Goal: Task Accomplishment & Management: Manage account settings

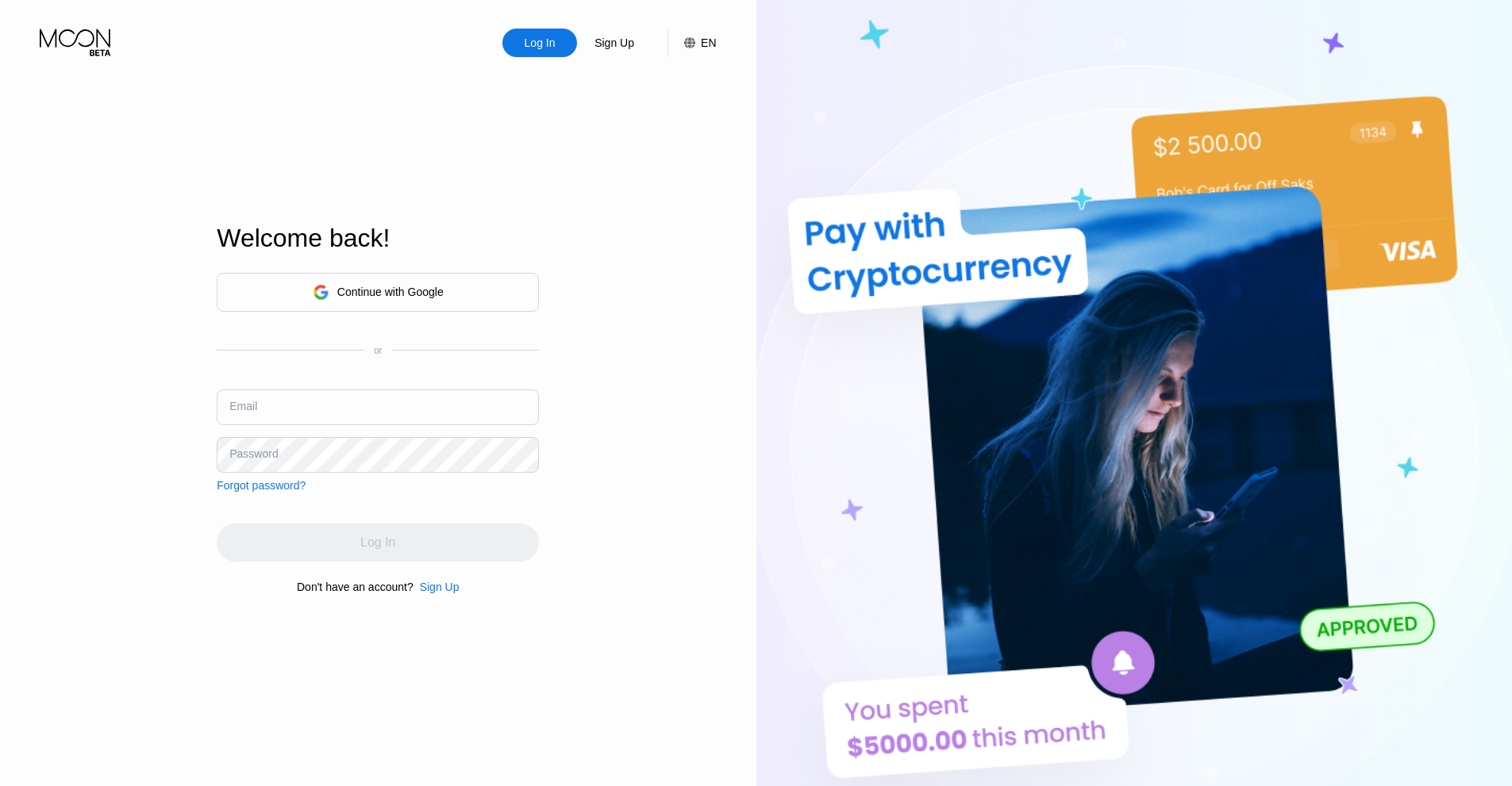
click at [453, 299] on div "Continue with Google" at bounding box center [378, 293] width 322 height 39
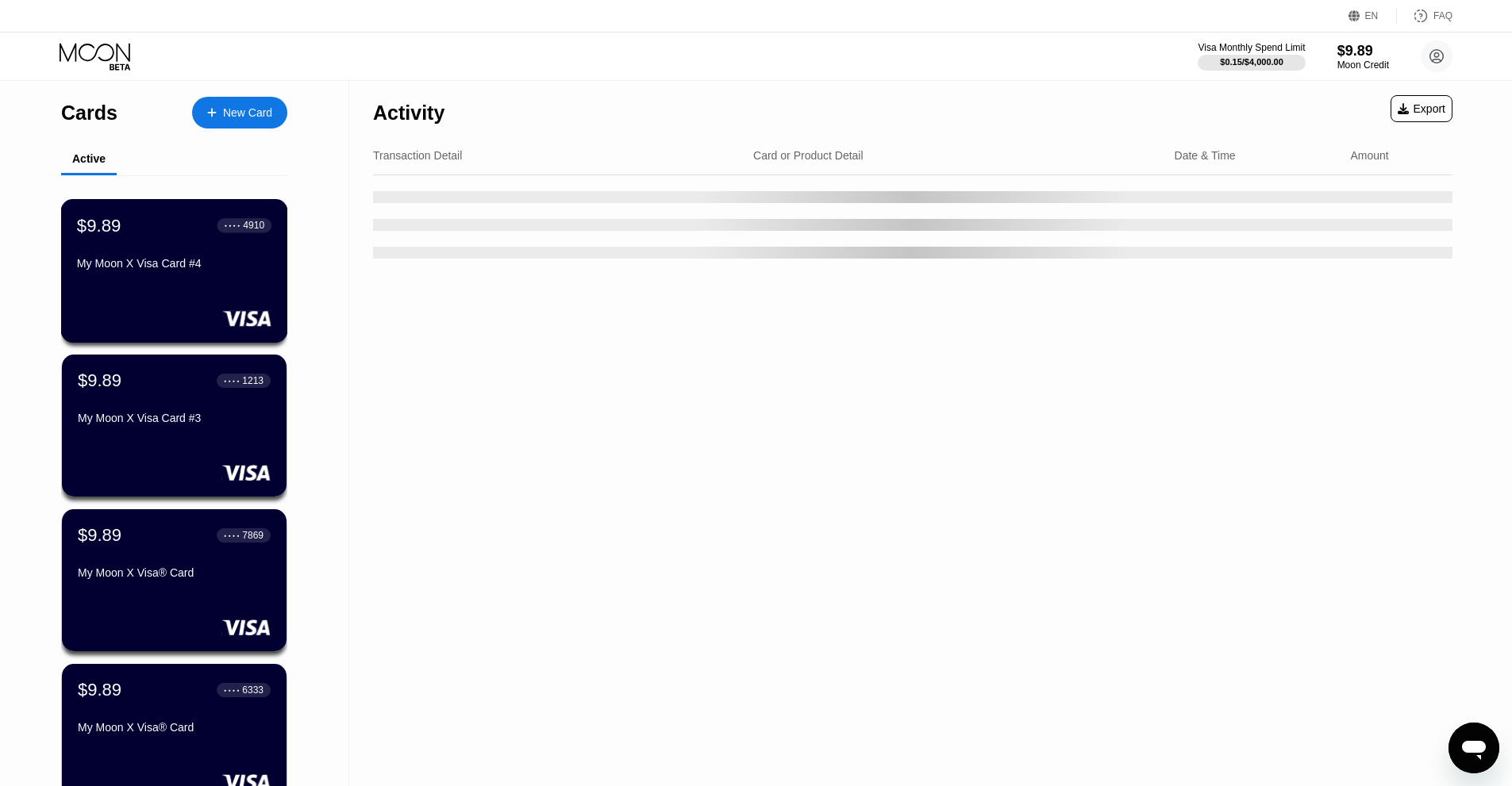
click at [186, 261] on div "$9.89 ● ● ● ● 4910 My Moon X Visa Card #4" at bounding box center [174, 245] width 195 height 61
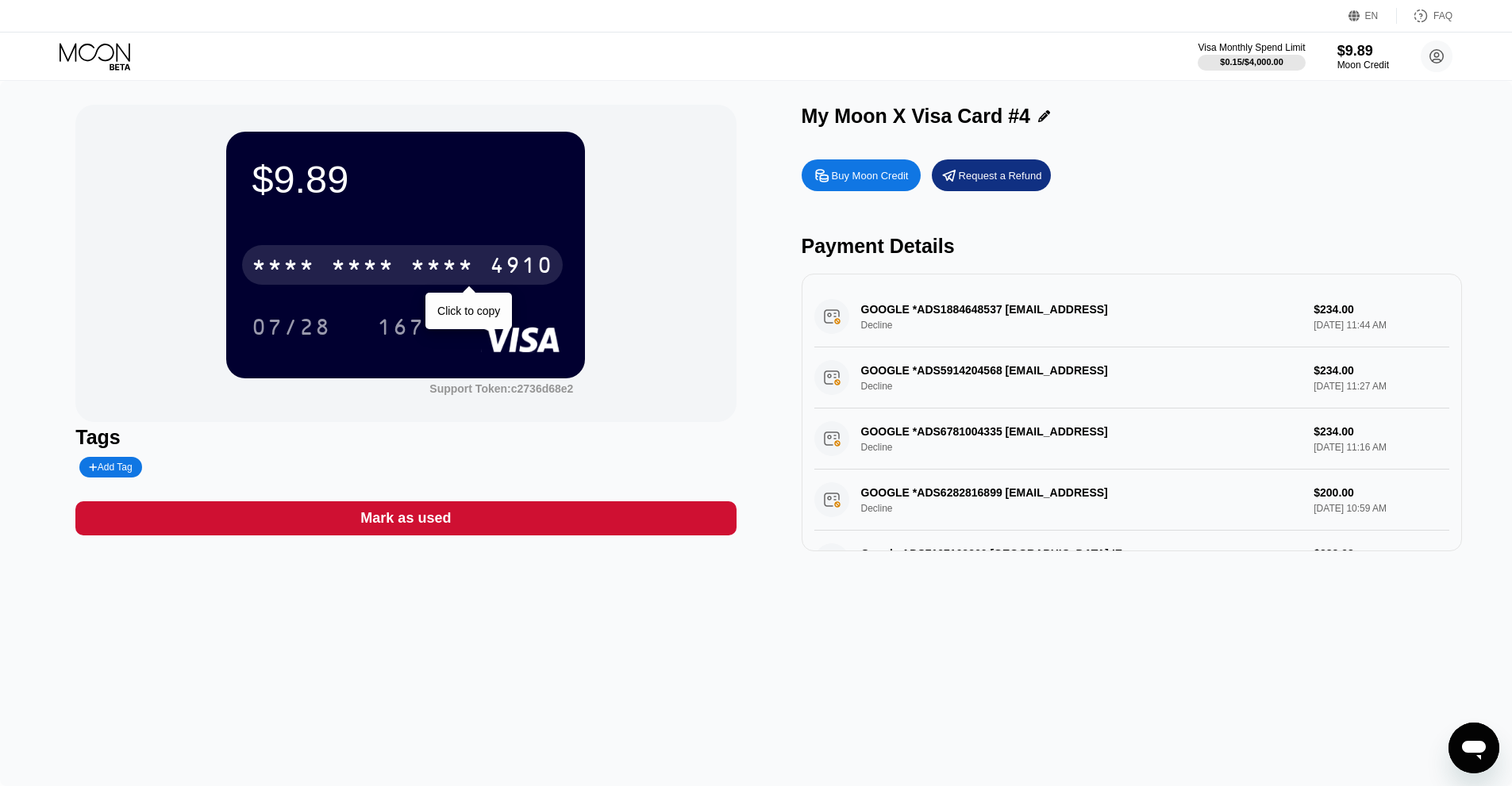
click at [500, 263] on div "4910" at bounding box center [521, 267] width 64 height 25
